Goal: Information Seeking & Learning: Learn about a topic

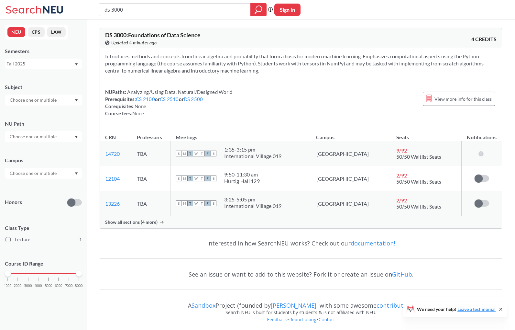
click at [138, 223] on span "Show all sections (4 more)" at bounding box center [131, 222] width 52 height 6
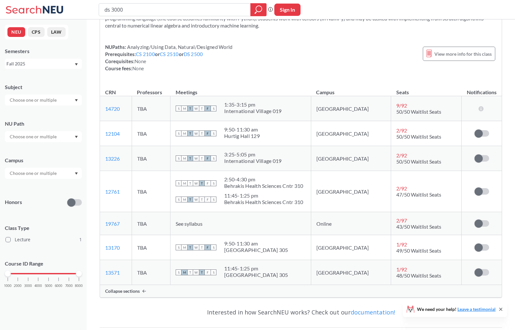
scroll to position [46, 0]
drag, startPoint x: 425, startPoint y: 250, endPoint x: 376, endPoint y: 243, distance: 48.7
click at [391, 243] on td "1 / 92 49/50 Waitlist Seats" at bounding box center [426, 246] width 71 height 25
drag, startPoint x: 426, startPoint y: 275, endPoint x: 376, endPoint y: 269, distance: 50.2
click at [391, 269] on td "1 / 92 48/50 Waitlist Seats" at bounding box center [426, 271] width 71 height 25
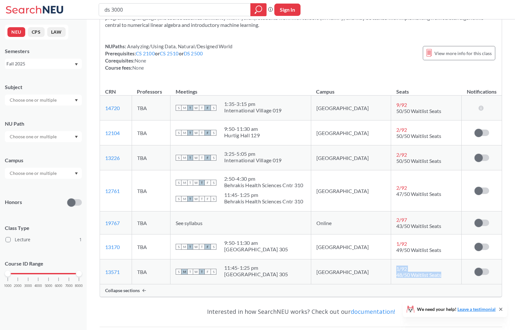
click at [436, 269] on td "1 / 92 48/50 Waitlist Seats" at bounding box center [426, 271] width 71 height 25
click at [114, 271] on link "13571" at bounding box center [112, 272] width 15 height 6
click at [468, 51] on span "View more info for this class" at bounding box center [463, 53] width 57 height 8
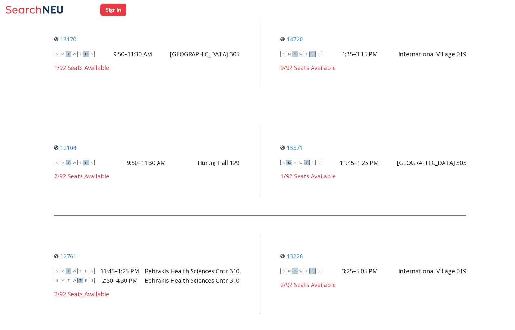
scroll to position [556, 0]
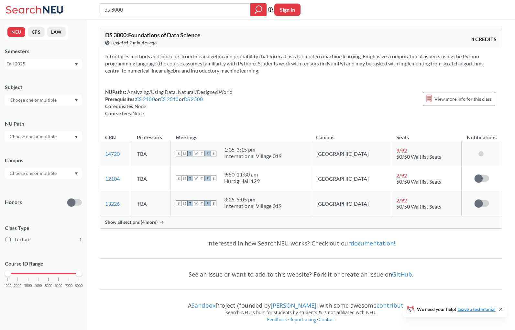
click at [286, 108] on div "NUPaths: Analyzing/Using Data, Natural/Designed World Prerequisites: CS 2100 or…" at bounding box center [301, 102] width 392 height 28
